Goal: Use online tool/utility: Use online tool/utility

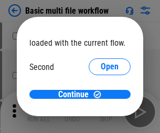
click at [101, 94] on span "Open" at bounding box center [110, 98] width 18 height 8
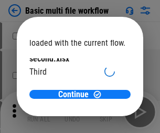
scroll to position [30, 0]
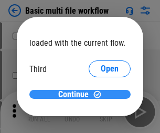
click at [76, 94] on span "Continue" at bounding box center [73, 94] width 30 height 8
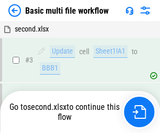
scroll to position [180, 0]
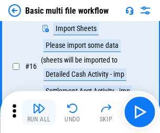
click at [39, 112] on img "button" at bounding box center [38, 108] width 13 height 13
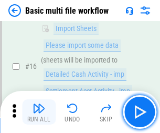
scroll to position [698, 0]
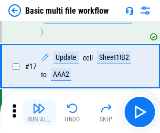
click at [39, 112] on img "button" at bounding box center [38, 108] width 13 height 13
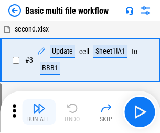
click at [39, 112] on img "button" at bounding box center [38, 108] width 13 height 13
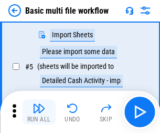
click at [39, 112] on img "button" at bounding box center [38, 108] width 13 height 13
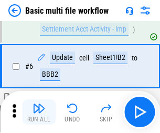
click at [39, 112] on img "button" at bounding box center [38, 108] width 13 height 13
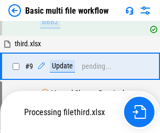
scroll to position [624, 0]
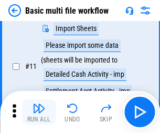
click at [39, 112] on img "button" at bounding box center [38, 108] width 13 height 13
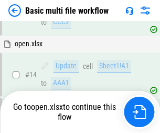
scroll to position [624, 0]
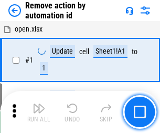
scroll to position [39, 0]
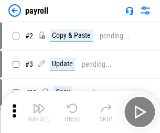
click at [39, 112] on img "button" at bounding box center [38, 108] width 13 height 13
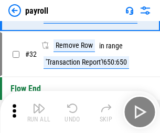
scroll to position [129, 0]
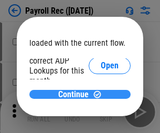
click at [76, 94] on span "Continue" at bounding box center [73, 94] width 30 height 8
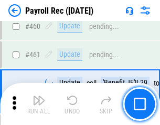
scroll to position [5586, 0]
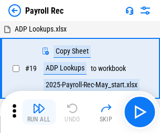
click at [39, 112] on img "button" at bounding box center [38, 108] width 13 height 13
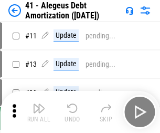
click at [39, 112] on img "button" at bounding box center [38, 108] width 13 height 13
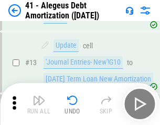
scroll to position [129, 0]
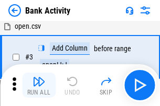
click at [39, 85] on img "button" at bounding box center [38, 81] width 13 height 13
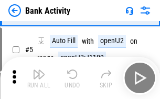
scroll to position [56, 0]
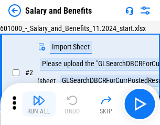
click at [39, 104] on img "button" at bounding box center [38, 100] width 13 height 13
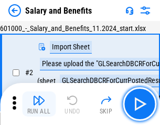
scroll to position [76, 0]
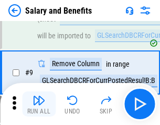
click at [39, 104] on img "button" at bounding box center [38, 100] width 13 height 13
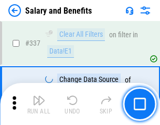
scroll to position [4908, 0]
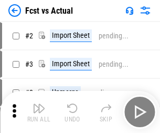
click at [39, 104] on img "button" at bounding box center [38, 108] width 13 height 13
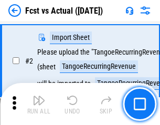
scroll to position [98, 0]
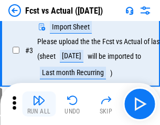
click at [39, 104] on img "button" at bounding box center [38, 100] width 13 height 13
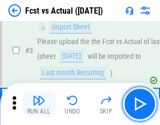
scroll to position [157, 0]
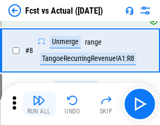
click at [39, 104] on img "button" at bounding box center [38, 100] width 13 height 13
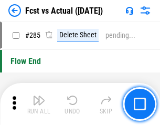
scroll to position [4960, 0]
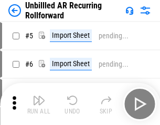
click at [39, 104] on img "button" at bounding box center [38, 100] width 13 height 13
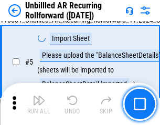
scroll to position [99, 0]
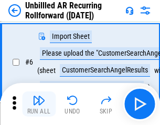
click at [39, 104] on img "button" at bounding box center [38, 100] width 13 height 13
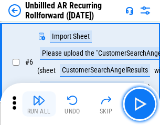
scroll to position [169, 0]
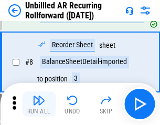
click at [39, 104] on img "button" at bounding box center [38, 100] width 13 height 13
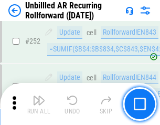
scroll to position [3560, 0]
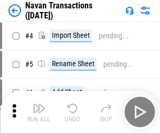
click at [39, 104] on img "button" at bounding box center [38, 108] width 13 height 13
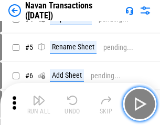
scroll to position [90, 0]
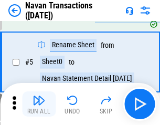
click at [39, 104] on img "button" at bounding box center [38, 100] width 13 height 13
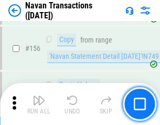
scroll to position [3398, 0]
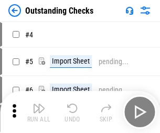
click at [39, 104] on img "button" at bounding box center [38, 108] width 13 height 13
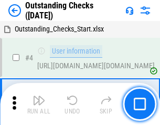
scroll to position [110, 0]
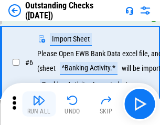
click at [39, 104] on img "button" at bounding box center [38, 100] width 13 height 13
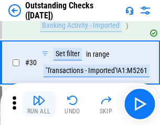
click at [39, 104] on img "button" at bounding box center [38, 100] width 13 height 13
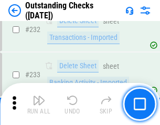
scroll to position [3183, 0]
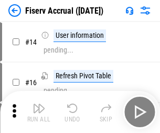
click at [39, 104] on img "button" at bounding box center [38, 108] width 13 height 13
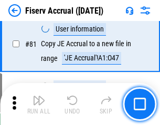
scroll to position [1377, 0]
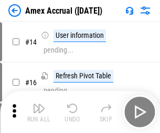
click at [39, 104] on img "button" at bounding box center [38, 108] width 13 height 13
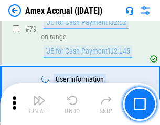
scroll to position [1361, 0]
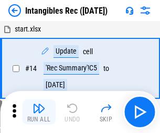
click at [39, 112] on img "button" at bounding box center [38, 108] width 13 height 13
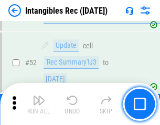
scroll to position [408, 0]
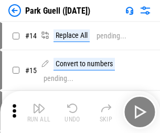
click at [39, 104] on img "button" at bounding box center [38, 108] width 13 height 13
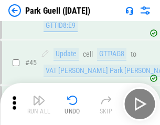
scroll to position [1311, 0]
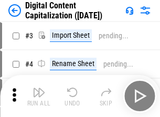
click at [39, 88] on img "button" at bounding box center [38, 92] width 13 height 13
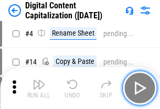
scroll to position [98, 0]
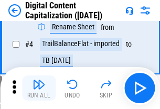
click at [39, 88] on img "button" at bounding box center [38, 84] width 13 height 13
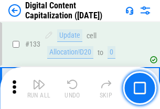
scroll to position [1112, 0]
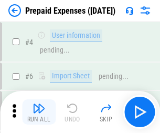
click at [39, 104] on img "button" at bounding box center [38, 108] width 13 height 13
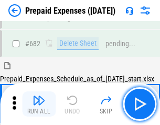
scroll to position [2882, 0]
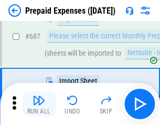
click at [39, 104] on img "button" at bounding box center [38, 100] width 13 height 13
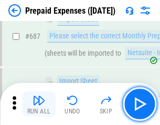
scroll to position [2935, 0]
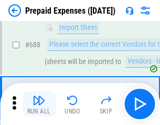
click at [39, 104] on img "button" at bounding box center [38, 100] width 13 height 13
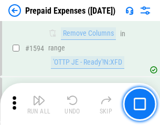
scroll to position [10205, 0]
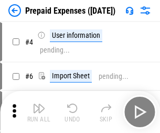
click at [39, 112] on img "button" at bounding box center [38, 108] width 13 height 13
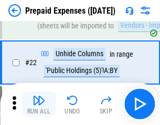
click at [39, 104] on img "button" at bounding box center [38, 100] width 13 height 13
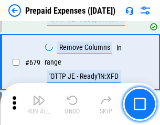
scroll to position [3650, 0]
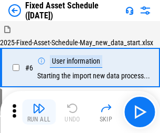
click at [39, 112] on img "button" at bounding box center [38, 108] width 13 height 13
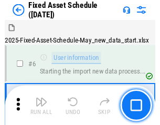
scroll to position [110, 0]
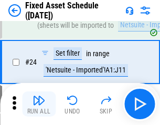
click at [39, 104] on img "button" at bounding box center [38, 100] width 13 height 13
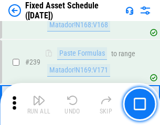
scroll to position [3247, 0]
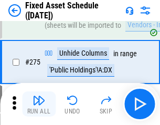
click at [39, 104] on img "button" at bounding box center [38, 100] width 13 height 13
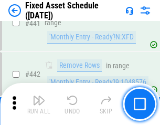
scroll to position [4685, 0]
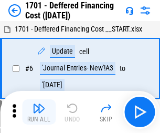
click at [39, 112] on img "button" at bounding box center [38, 108] width 13 height 13
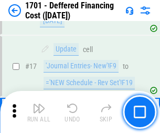
scroll to position [126, 0]
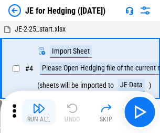
click at [39, 104] on img "button" at bounding box center [38, 108] width 13 height 13
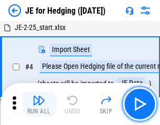
scroll to position [59, 0]
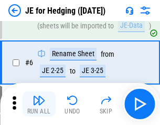
click at [39, 104] on img "button" at bounding box center [38, 100] width 13 height 13
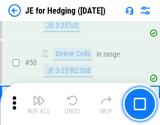
scroll to position [679, 0]
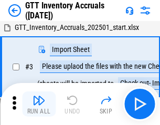
click at [39, 104] on img "button" at bounding box center [38, 100] width 13 height 13
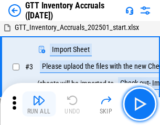
scroll to position [68, 0]
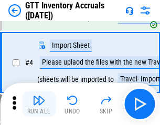
click at [39, 104] on img "button" at bounding box center [38, 100] width 13 height 13
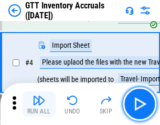
scroll to position [121, 0]
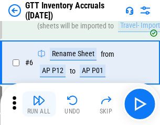
click at [39, 104] on img "button" at bounding box center [38, 100] width 13 height 13
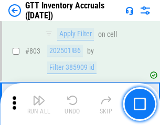
scroll to position [7956, 0]
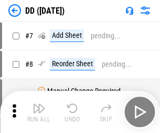
click at [39, 112] on img "button" at bounding box center [38, 108] width 13 height 13
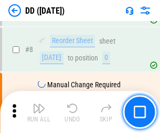
scroll to position [101, 0]
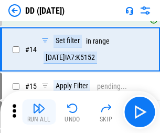
click at [39, 112] on img "button" at bounding box center [38, 108] width 13 height 13
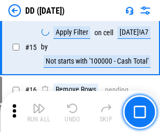
scroll to position [269, 0]
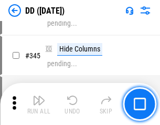
click at [39, 104] on img "button" at bounding box center [38, 100] width 13 height 13
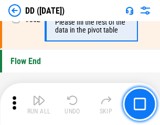
scroll to position [5017, 0]
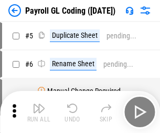
click at [39, 112] on img "button" at bounding box center [38, 108] width 13 height 13
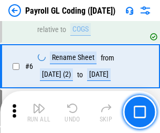
scroll to position [126, 0]
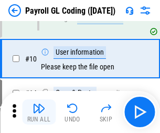
click at [39, 112] on img "button" at bounding box center [38, 108] width 13 height 13
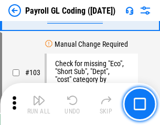
scroll to position [2459, 0]
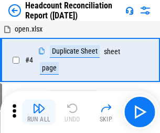
click at [39, 112] on img "button" at bounding box center [38, 108] width 13 height 13
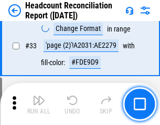
scroll to position [965, 0]
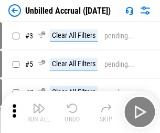
click at [39, 112] on img "button" at bounding box center [38, 108] width 13 height 13
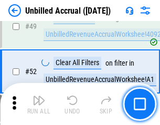
scroll to position [951, 0]
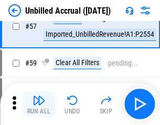
click at [39, 104] on img "button" at bounding box center [38, 100] width 13 height 13
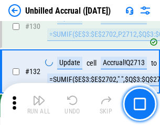
scroll to position [3122, 0]
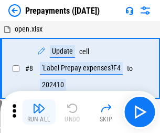
click at [39, 112] on img "button" at bounding box center [38, 108] width 13 height 13
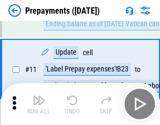
scroll to position [66, 0]
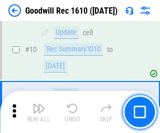
scroll to position [179, 0]
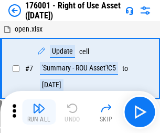
click at [39, 112] on img "button" at bounding box center [38, 108] width 13 height 13
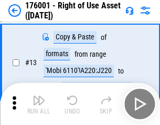
scroll to position [68, 0]
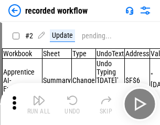
click at [39, 104] on img "button" at bounding box center [38, 100] width 13 height 13
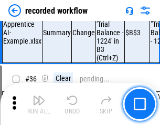
scroll to position [3276, 0]
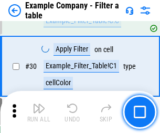
scroll to position [959, 0]
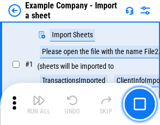
scroll to position [88, 0]
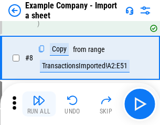
click at [39, 104] on img "button" at bounding box center [38, 100] width 13 height 13
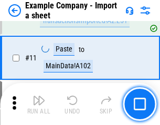
scroll to position [232, 0]
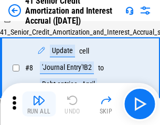
click at [39, 104] on img "button" at bounding box center [38, 100] width 13 height 13
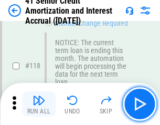
scroll to position [989, 0]
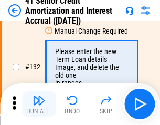
click at [39, 104] on img "button" at bounding box center [38, 100] width 13 height 13
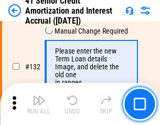
scroll to position [1095, 0]
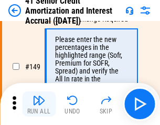
click at [39, 104] on img "button" at bounding box center [38, 100] width 13 height 13
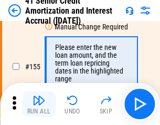
click at [39, 104] on img "button" at bounding box center [38, 100] width 13 height 13
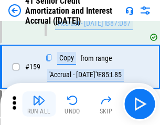
click at [39, 104] on img "button" at bounding box center [38, 100] width 13 height 13
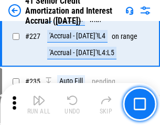
scroll to position [2347, 0]
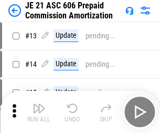
click at [39, 104] on img "button" at bounding box center [38, 108] width 13 height 13
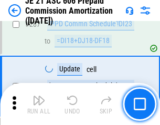
scroll to position [1929, 0]
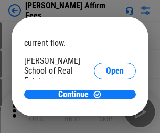
click at [106, 122] on span "Open" at bounding box center [115, 126] width 18 height 8
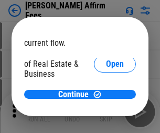
click at [106, 110] on span "Open" at bounding box center [115, 114] width 18 height 8
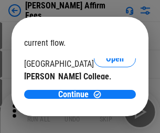
click at [106, 98] on span "Open" at bounding box center [115, 102] width 18 height 8
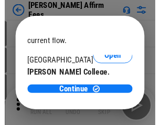
scroll to position [165, 0]
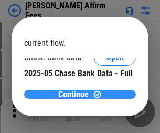
click at [76, 94] on span "Continue" at bounding box center [73, 94] width 30 height 8
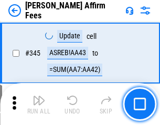
scroll to position [2382, 0]
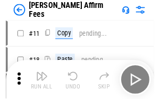
scroll to position [10, 0]
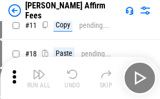
click at [39, 78] on img "button" at bounding box center [38, 74] width 13 height 13
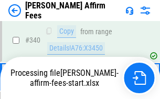
scroll to position [2281, 0]
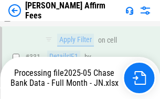
scroll to position [2244, 0]
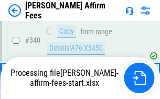
scroll to position [2281, 0]
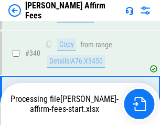
scroll to position [2268, 0]
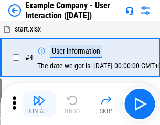
click at [39, 104] on img "button" at bounding box center [38, 100] width 13 height 13
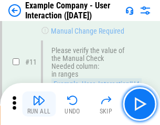
scroll to position [227, 0]
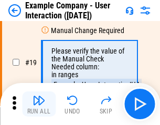
click at [39, 104] on img "button" at bounding box center [38, 100] width 13 height 13
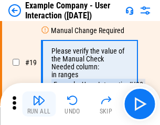
click at [39, 104] on img "button" at bounding box center [38, 100] width 13 height 13
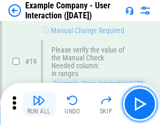
scroll to position [289, 0]
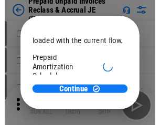
scroll to position [62, 0]
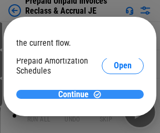
click at [76, 94] on span "Continue" at bounding box center [73, 94] width 30 height 8
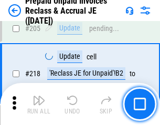
scroll to position [1358, 0]
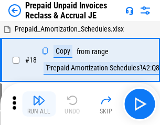
click at [39, 104] on img "button" at bounding box center [38, 100] width 13 height 13
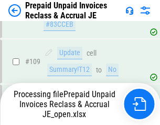
scroll to position [1358, 0]
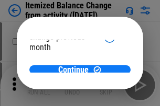
scroll to position [77, 0]
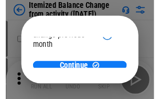
scroll to position [77, 0]
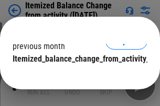
click at [76, 76] on span "Continue" at bounding box center [73, 80] width 30 height 8
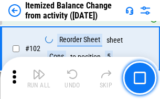
scroll to position [1753, 0]
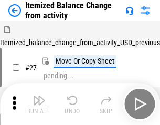
scroll to position [16, 0]
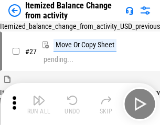
click at [39, 104] on img "button" at bounding box center [38, 100] width 13 height 13
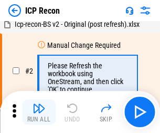
click at [39, 112] on img "button" at bounding box center [38, 108] width 13 height 13
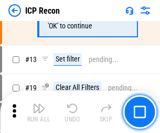
click at [39, 112] on img "button" at bounding box center [38, 108] width 13 height 13
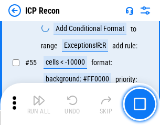
scroll to position [913, 0]
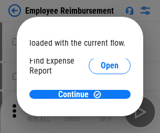
click at [101, 122] on span "Open" at bounding box center [110, 126] width 18 height 8
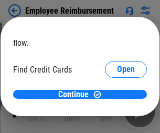
scroll to position [61, 0]
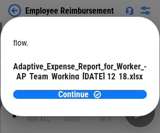
click at [117, 88] on span "Open" at bounding box center [126, 92] width 18 height 8
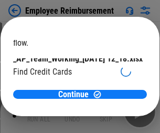
scroll to position [109, 0]
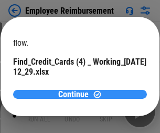
click at [76, 94] on span "Continue" at bounding box center [73, 94] width 30 height 8
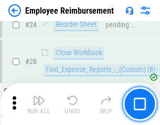
scroll to position [490, 0]
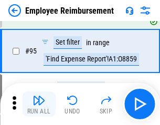
click at [39, 104] on img "button" at bounding box center [38, 100] width 13 height 13
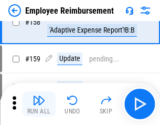
click at [39, 104] on img "button" at bounding box center [38, 100] width 13 height 13
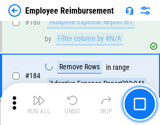
scroll to position [2664, 0]
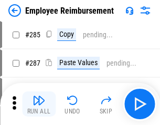
click at [39, 104] on img "button" at bounding box center [38, 100] width 13 height 13
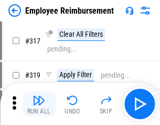
click at [39, 104] on img "button" at bounding box center [38, 100] width 13 height 13
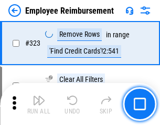
scroll to position [5387, 0]
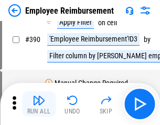
click at [39, 104] on img "button" at bounding box center [38, 100] width 13 height 13
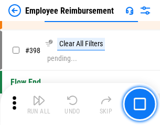
click at [39, 104] on img "button" at bounding box center [38, 100] width 13 height 13
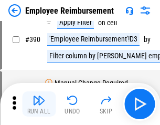
click at [39, 104] on img "button" at bounding box center [38, 100] width 13 height 13
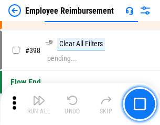
click at [39, 104] on img "button" at bounding box center [38, 100] width 13 height 13
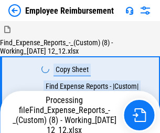
scroll to position [36, 0]
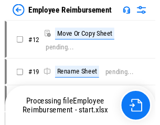
scroll to position [36, 0]
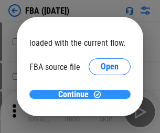
click at [76, 94] on span "Continue" at bounding box center [73, 94] width 30 height 8
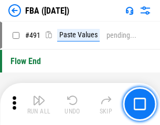
scroll to position [7842, 0]
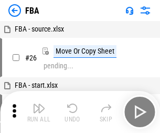
scroll to position [10, 0]
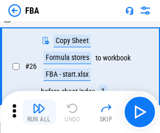
click at [39, 112] on img "button" at bounding box center [38, 108] width 13 height 13
